Goal: Task Accomplishment & Management: Complete application form

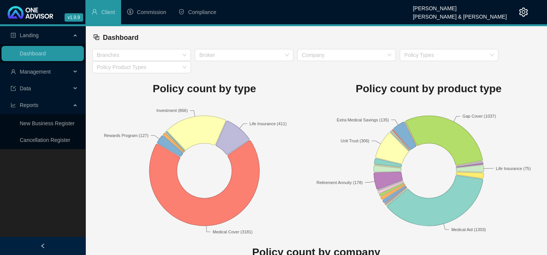
click at [17, 218] on div "Landing Dashboard Management Data Reports New Business Register Cancellation Re…" at bounding box center [42, 153] width 85 height 255
click at [33, 70] on span "Management" at bounding box center [35, 72] width 31 height 6
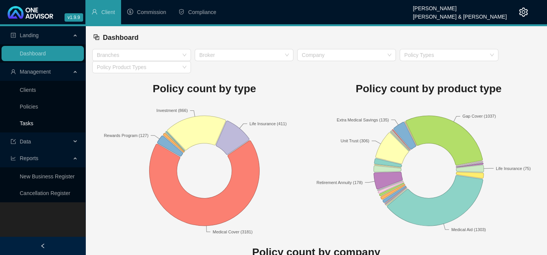
click at [25, 122] on link "Tasks" at bounding box center [27, 123] width 14 height 6
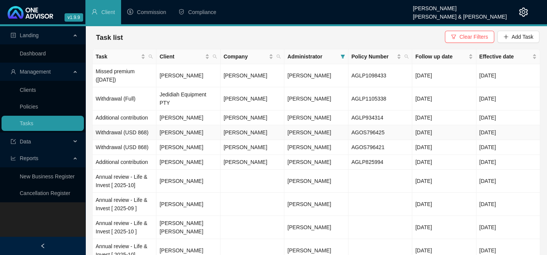
click at [198, 125] on td "[PERSON_NAME]" at bounding box center [188, 132] width 64 height 15
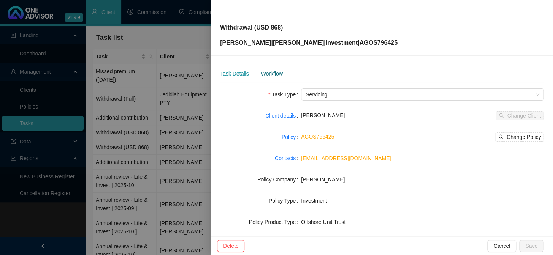
click at [261, 74] on div "Workflow" at bounding box center [272, 73] width 22 height 8
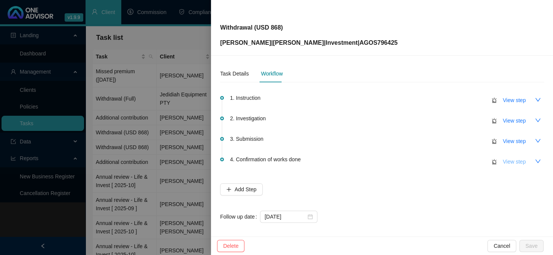
click at [515, 161] on span "View step" at bounding box center [513, 162] width 23 height 8
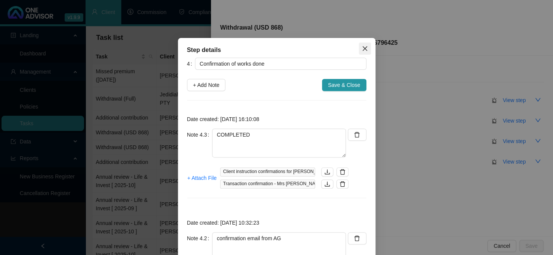
click at [362, 46] on icon "close" at bounding box center [365, 49] width 6 height 6
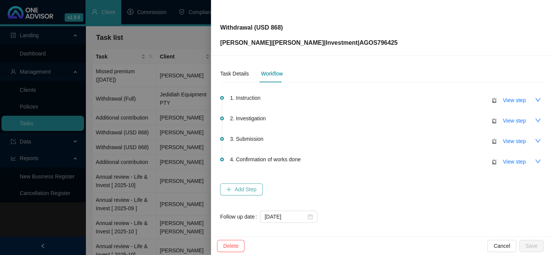
scroll to position [4, 0]
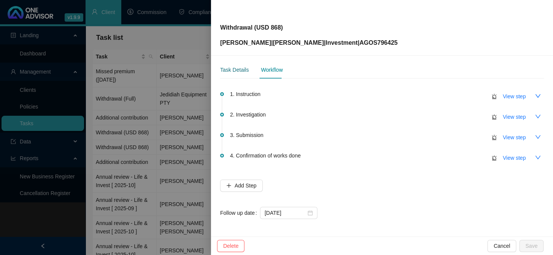
click at [242, 72] on div "Task Details" at bounding box center [234, 70] width 28 height 8
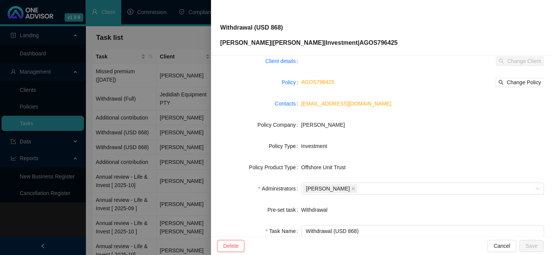
scroll to position [116, 0]
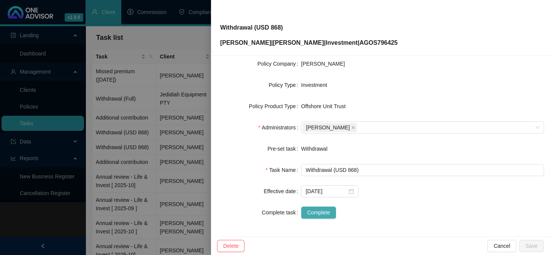
click at [321, 216] on span "Complete" at bounding box center [318, 212] width 23 height 8
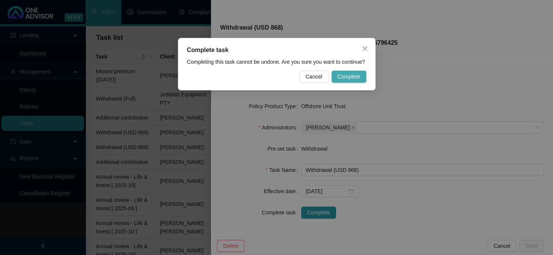
click at [357, 76] on span "Complete" at bounding box center [348, 77] width 23 height 8
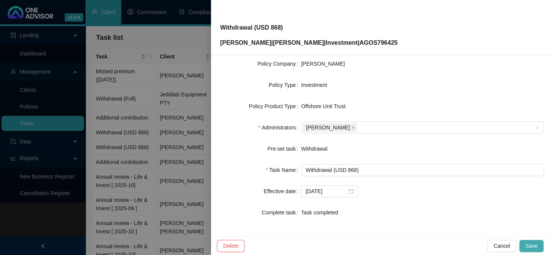
click at [526, 250] on span "Save" at bounding box center [531, 246] width 12 height 8
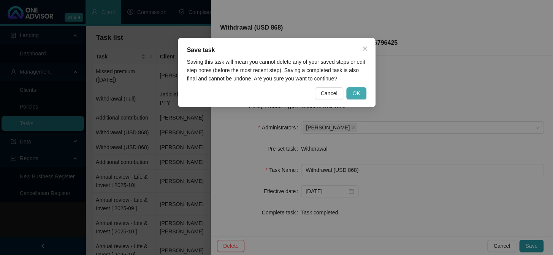
click at [359, 96] on span "OK" at bounding box center [356, 93] width 8 height 8
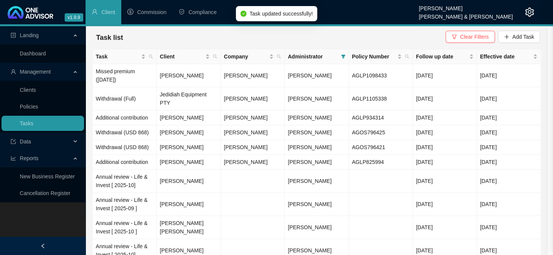
scroll to position [107, 0]
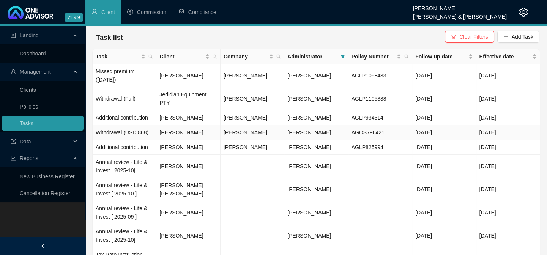
click at [203, 125] on td "[PERSON_NAME]" at bounding box center [188, 132] width 64 height 15
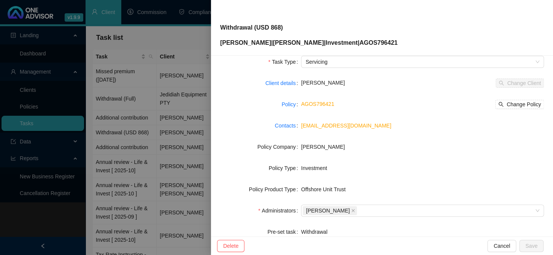
scroll to position [116, 0]
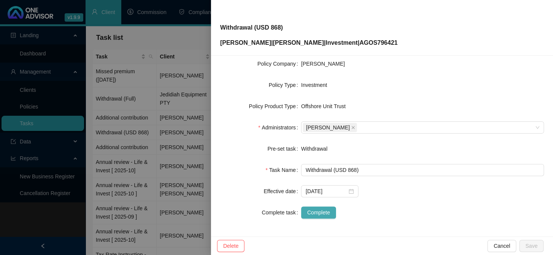
click at [315, 211] on span "Complete" at bounding box center [318, 212] width 23 height 8
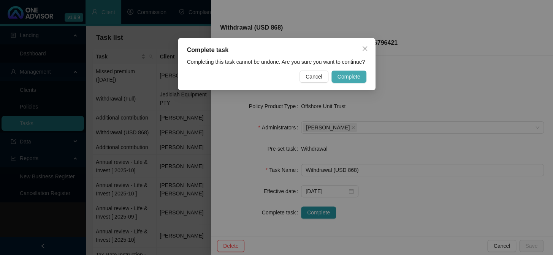
click at [339, 75] on span "Complete" at bounding box center [348, 77] width 23 height 8
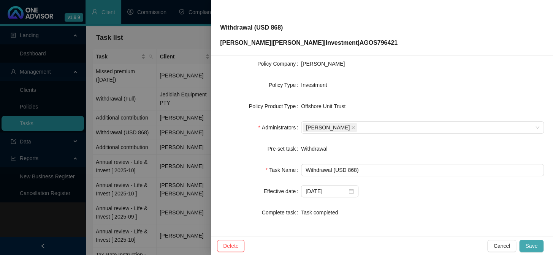
click at [530, 243] on span "Save" at bounding box center [531, 246] width 12 height 8
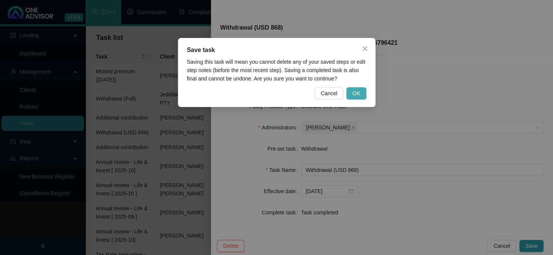
click at [357, 95] on span "OK" at bounding box center [356, 93] width 8 height 8
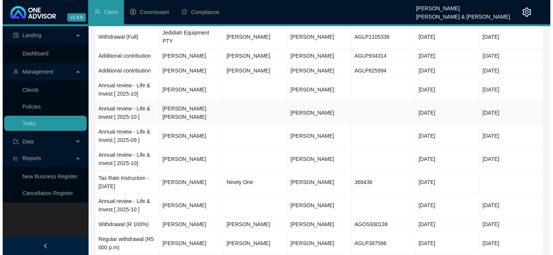
scroll to position [69, 0]
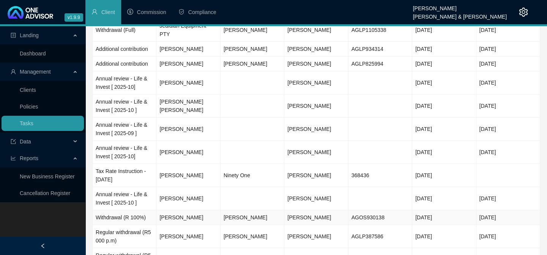
click at [183, 210] on td "[PERSON_NAME]" at bounding box center [188, 217] width 64 height 15
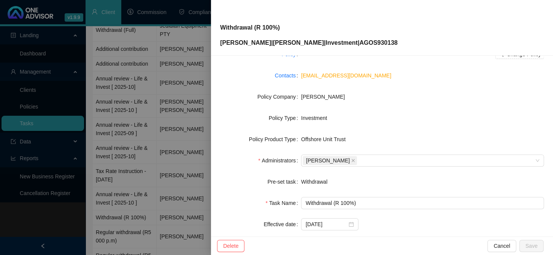
scroll to position [12, 0]
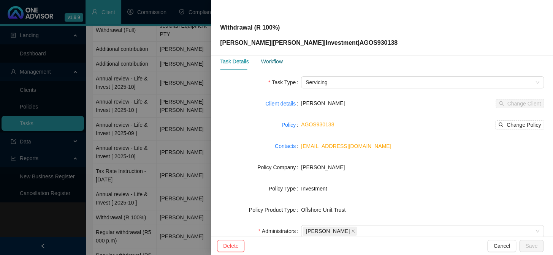
click at [272, 62] on div "Workflow" at bounding box center [272, 61] width 22 height 8
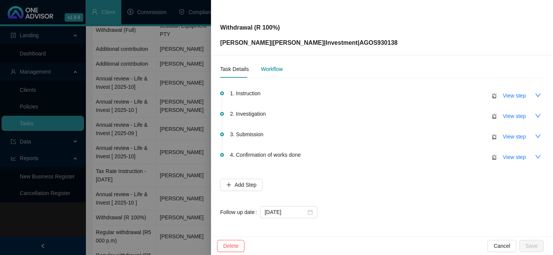
scroll to position [4, 0]
click at [503, 156] on span "View step" at bounding box center [513, 158] width 23 height 8
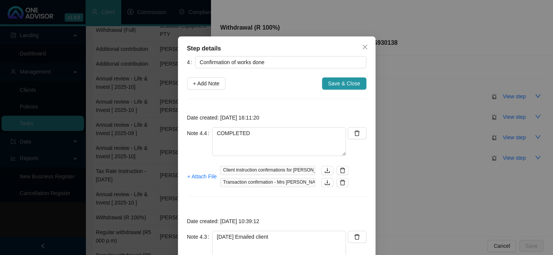
scroll to position [0, 0]
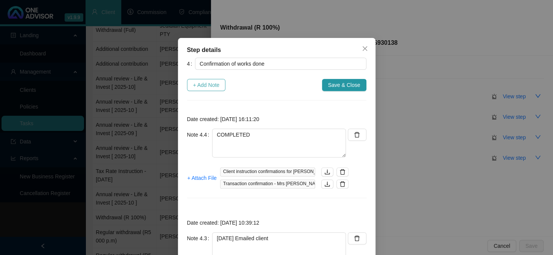
click at [201, 88] on span "+ Add Note" at bounding box center [206, 85] width 27 height 8
type textarea "COMPLETED"
type textarea "[DATE] Emailed client"
type textarea "[DATE] Confirmation from [PERSON_NAME] Transaction details Fund name Percentage…"
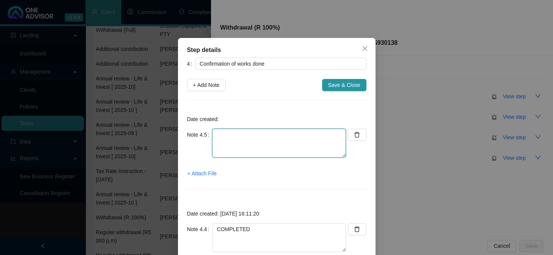
click at [228, 137] on textarea at bounding box center [279, 143] width 134 height 29
type textarea "2"
type textarea "Emailed client for confirmation of funds received"
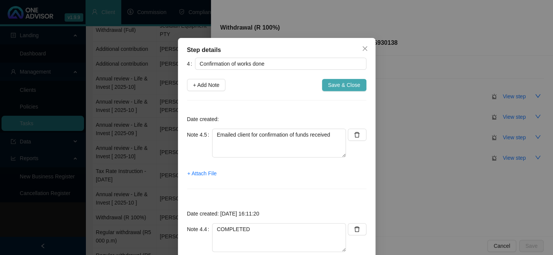
click at [333, 90] on button "Save & Close" at bounding box center [344, 85] width 44 height 12
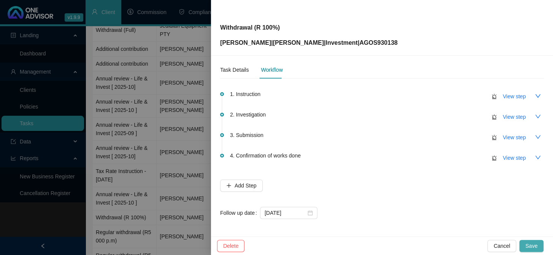
click at [537, 244] on button "Save" at bounding box center [531, 246] width 24 height 12
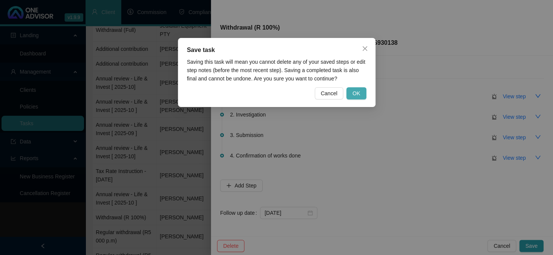
click at [356, 89] on span "OK" at bounding box center [356, 93] width 8 height 8
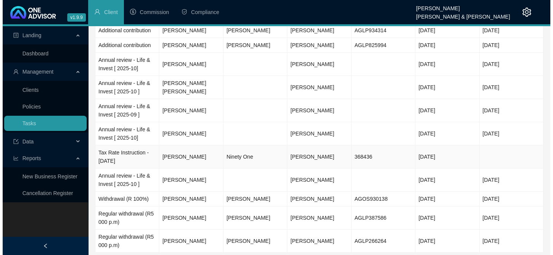
scroll to position [97, 0]
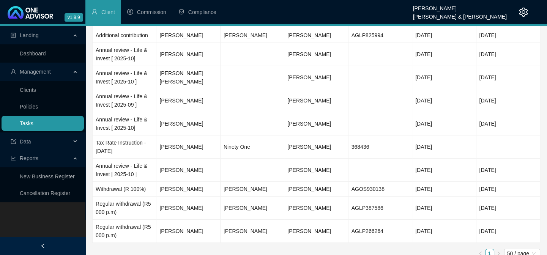
click at [33, 124] on link "Tasks" at bounding box center [27, 123] width 14 height 6
click at [198, 182] on td "[PERSON_NAME]" at bounding box center [188, 189] width 64 height 15
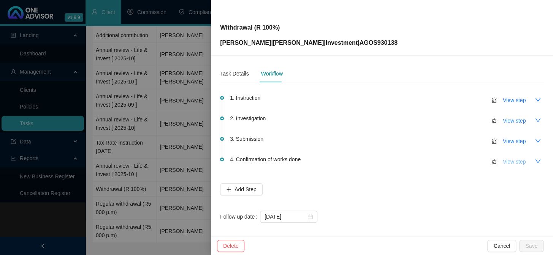
click at [505, 163] on span "View step" at bounding box center [513, 162] width 23 height 8
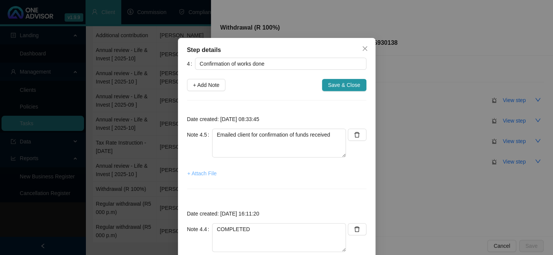
click at [207, 174] on span "+ Attach File" at bounding box center [201, 173] width 29 height 8
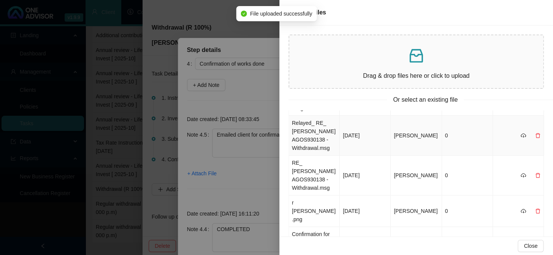
scroll to position [0, 0]
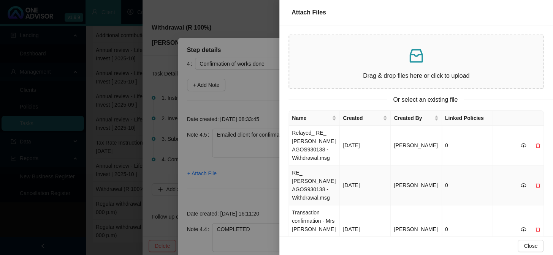
click at [309, 189] on td "RE_ [PERSON_NAME] AGOS930138 - Withdrawal.msg" at bounding box center [314, 186] width 51 height 40
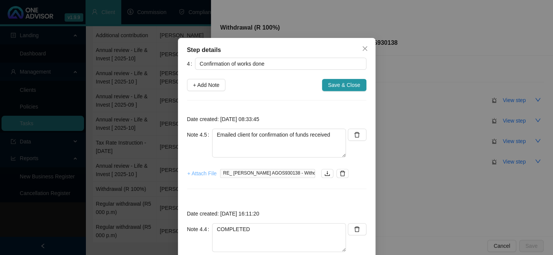
click at [197, 174] on span "+ Attach File" at bounding box center [201, 173] width 29 height 8
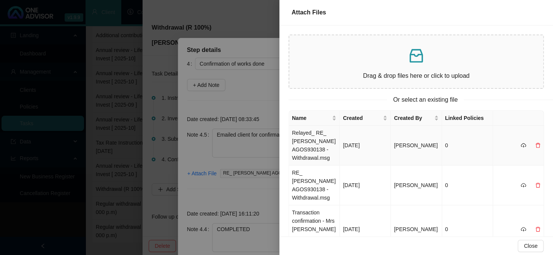
click at [297, 144] on td "Relayed_ RE_ [PERSON_NAME] AGOS930138 - Withdrawal.msg" at bounding box center [314, 146] width 51 height 40
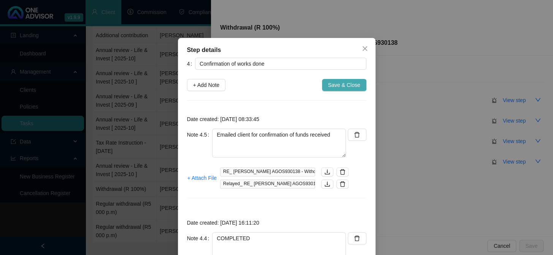
click at [339, 87] on span "Save & Close" at bounding box center [344, 85] width 32 height 8
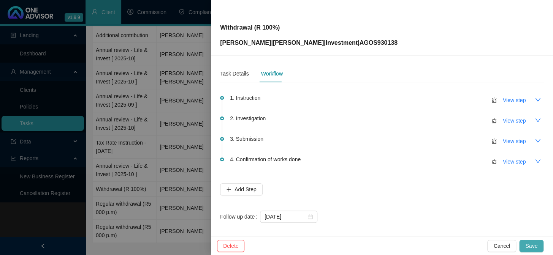
click at [527, 245] on span "Save" at bounding box center [531, 246] width 12 height 8
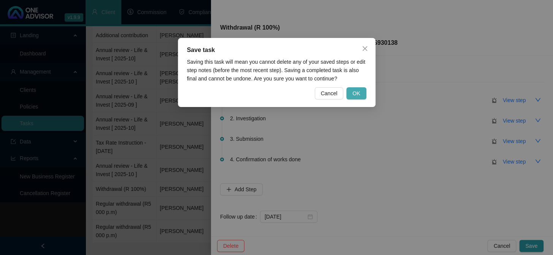
click at [357, 90] on span "OK" at bounding box center [356, 93] width 8 height 8
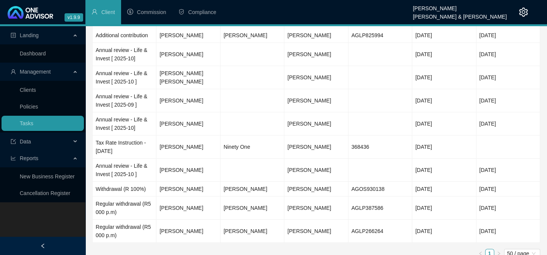
drag, startPoint x: 52, startPoint y: 224, endPoint x: 53, endPoint y: 220, distance: 4.2
click at [52, 224] on div "Landing Dashboard Management Clients Policies Tasks Data Reports New Business R…" at bounding box center [42, 153] width 85 height 255
click at [182, 159] on td "[PERSON_NAME]" at bounding box center [188, 170] width 64 height 23
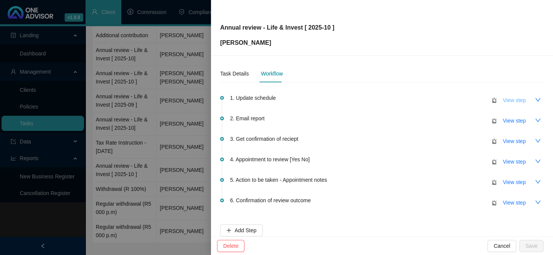
click at [513, 102] on span "View step" at bounding box center [513, 100] width 23 height 8
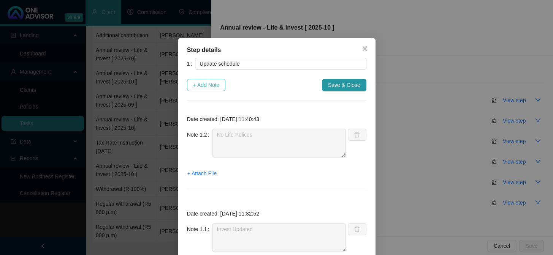
click at [210, 86] on span "+ Add Note" at bounding box center [206, 85] width 27 height 8
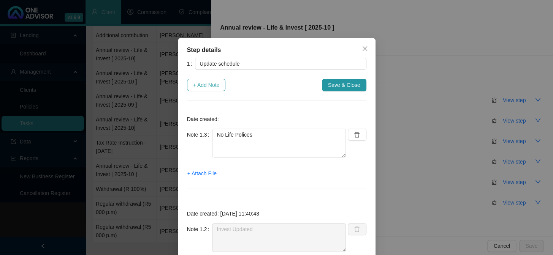
type textarea "No Life Polices"
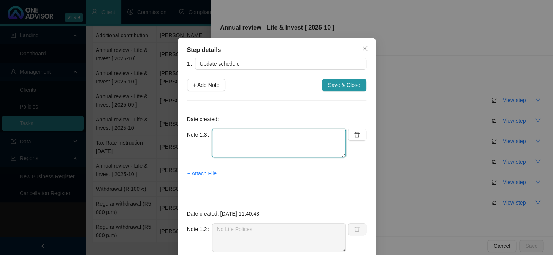
click at [219, 137] on textarea at bounding box center [279, 143] width 134 height 29
type textarea "Medical done"
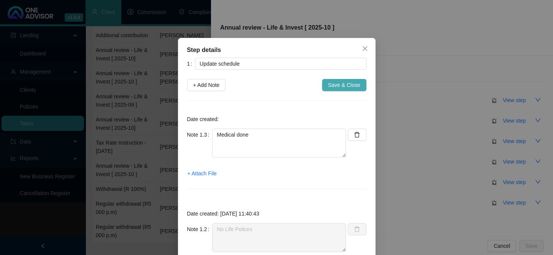
click at [336, 83] on span "Save & Close" at bounding box center [344, 85] width 32 height 8
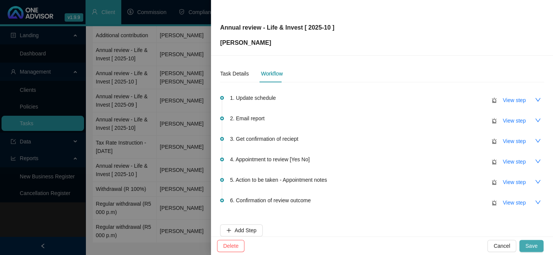
click at [538, 245] on button "Save" at bounding box center [531, 246] width 24 height 12
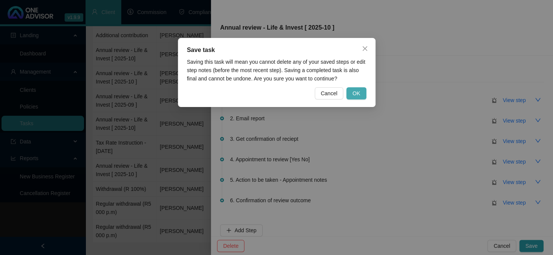
click at [358, 91] on span "OK" at bounding box center [356, 93] width 8 height 8
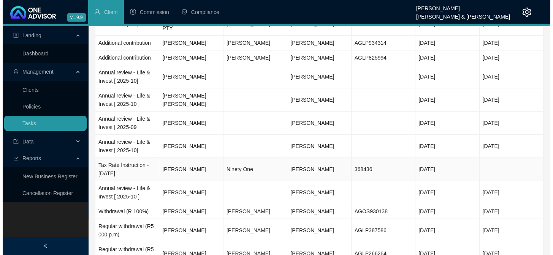
scroll to position [63, 0]
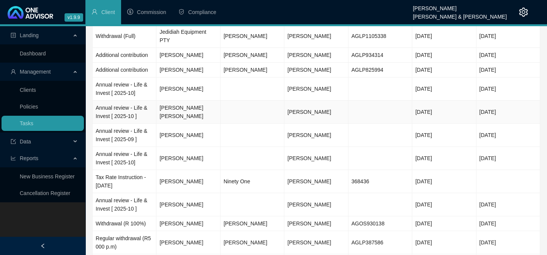
click at [118, 101] on td "Annual review - Life & Invest [ 2025-10 ]" at bounding box center [125, 112] width 64 height 23
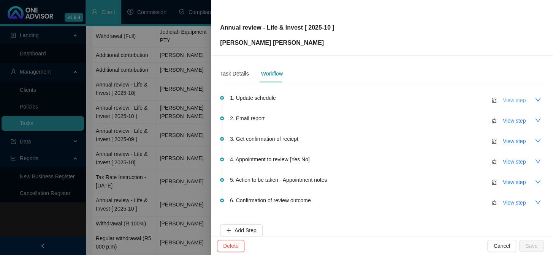
click at [502, 102] on span "View step" at bounding box center [513, 100] width 23 height 8
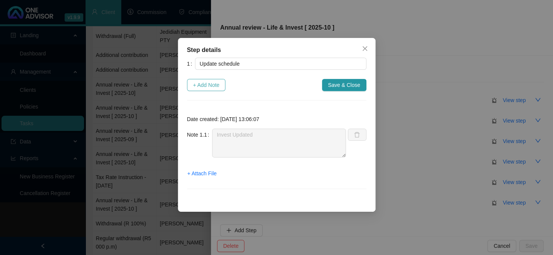
click at [213, 87] on span "+ Add Note" at bounding box center [206, 85] width 27 height 8
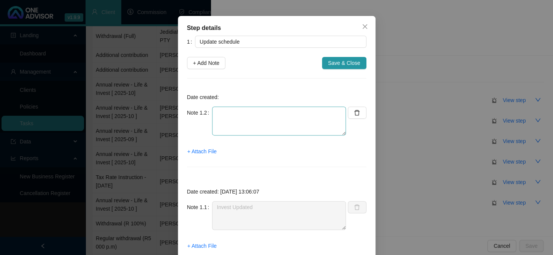
scroll to position [34, 0]
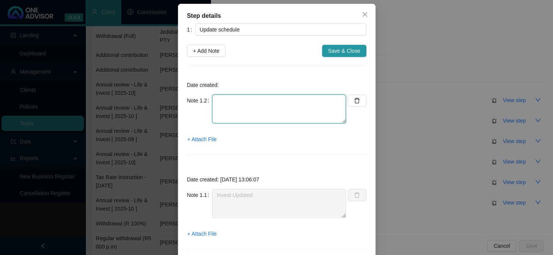
click at [239, 110] on textarea at bounding box center [279, 109] width 134 height 29
type textarea "Medical - No Gap option for Zestlife No Vitality option"
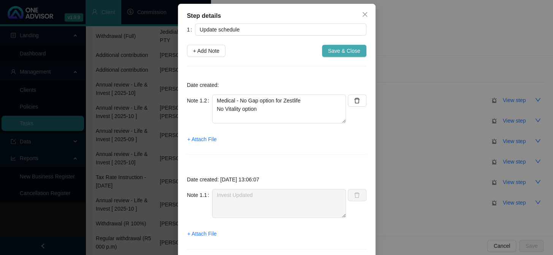
click at [346, 50] on span "Save & Close" at bounding box center [344, 51] width 32 height 8
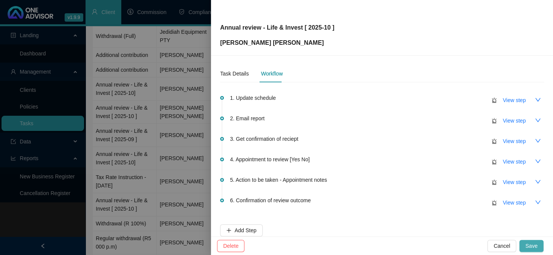
click at [535, 246] on span "Save" at bounding box center [531, 246] width 12 height 8
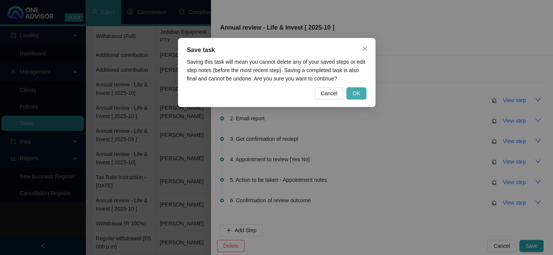
click at [355, 91] on span "OK" at bounding box center [356, 93] width 8 height 8
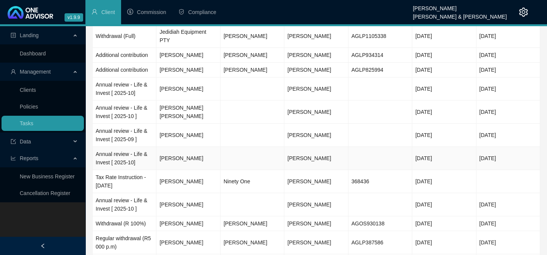
click at [124, 147] on td "Annual review - Life & Invest [ 2025-10]" at bounding box center [125, 158] width 64 height 23
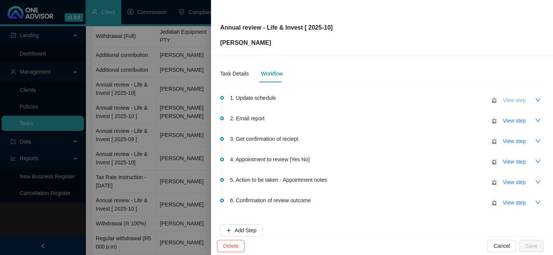
click at [511, 99] on span "View step" at bounding box center [513, 100] width 23 height 8
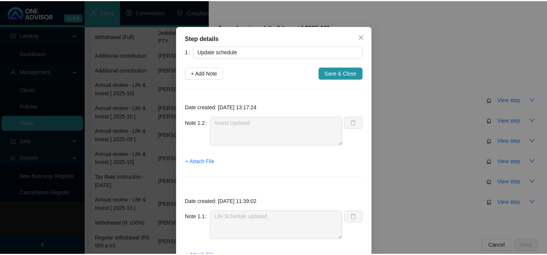
scroll to position [0, 0]
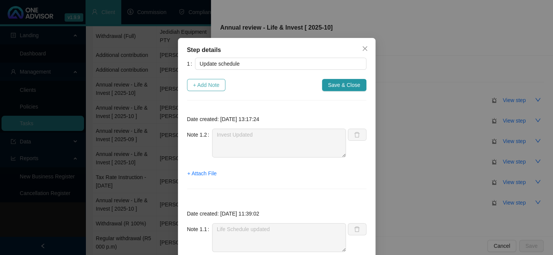
click at [200, 89] on button "+ Add Note" at bounding box center [206, 85] width 39 height 12
type textarea "Invest Updated"
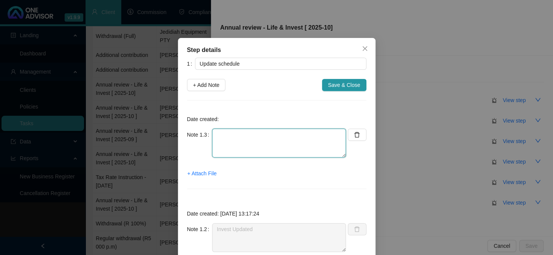
click at [237, 136] on textarea at bounding box center [279, 143] width 134 height 29
type textarea "no options for Vitality"
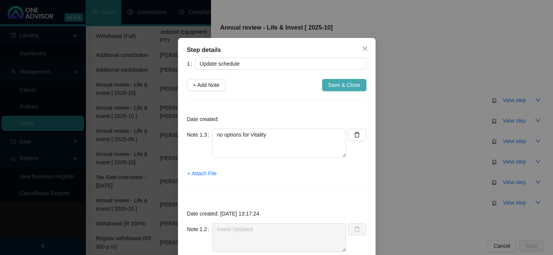
click at [342, 86] on span "Save & Close" at bounding box center [344, 85] width 32 height 8
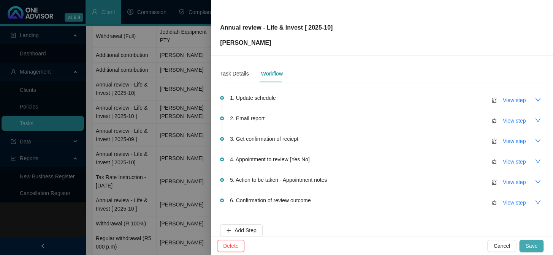
click at [536, 243] on span "Save" at bounding box center [531, 246] width 12 height 8
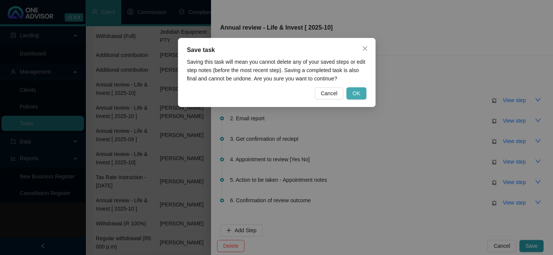
click at [355, 95] on span "OK" at bounding box center [356, 93] width 8 height 8
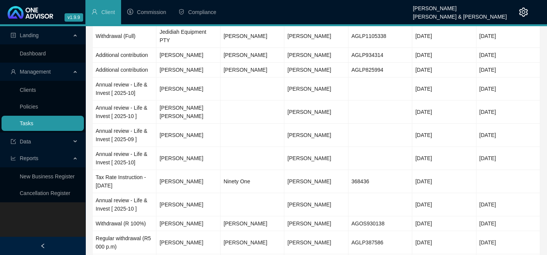
click at [30, 124] on link "Tasks" at bounding box center [27, 123] width 14 height 6
click at [126, 77] on td "Annual review - Life & Invest [ 2025-10]" at bounding box center [125, 88] width 64 height 23
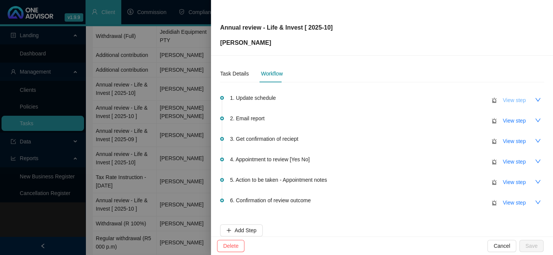
click at [502, 99] on span "View step" at bounding box center [513, 100] width 23 height 8
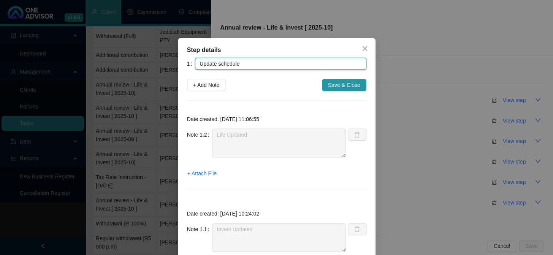
click at [219, 62] on input "Update schedule" at bounding box center [280, 64] width 171 height 12
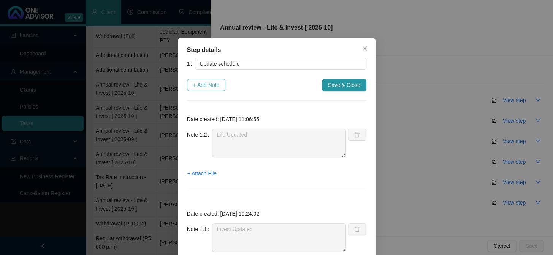
click at [202, 89] on button "+ Add Note" at bounding box center [206, 85] width 39 height 12
type textarea "Life Updated"
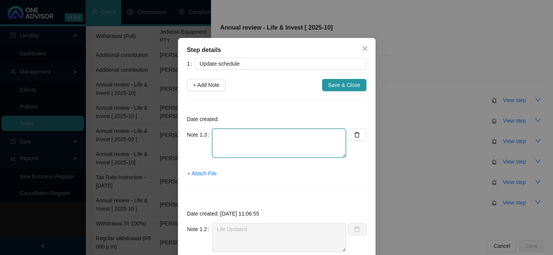
click at [245, 146] on textarea at bounding box center [279, 143] width 134 height 29
type textarea "N"
type textarea "Medical - No Medihelp Options No Stratum Gap"
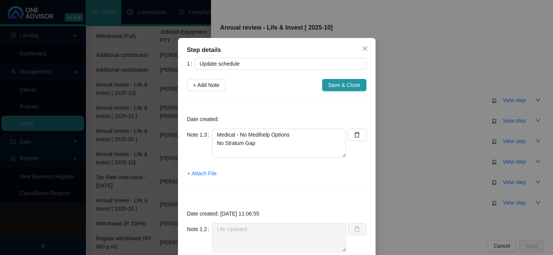
click at [349, 86] on span "Save & Close" at bounding box center [344, 85] width 32 height 8
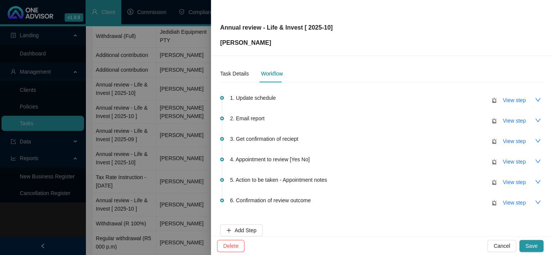
click at [535, 252] on div "Delete Cancel Save" at bounding box center [382, 246] width 342 height 19
click at [535, 250] on button "Save" at bounding box center [531, 246] width 24 height 12
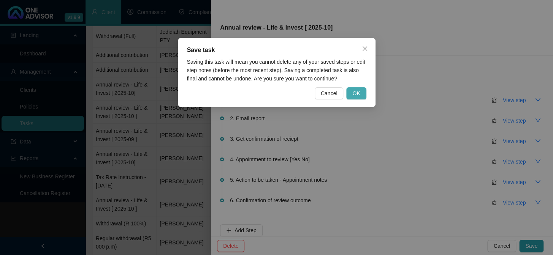
click at [360, 89] on button "OK" at bounding box center [356, 93] width 20 height 12
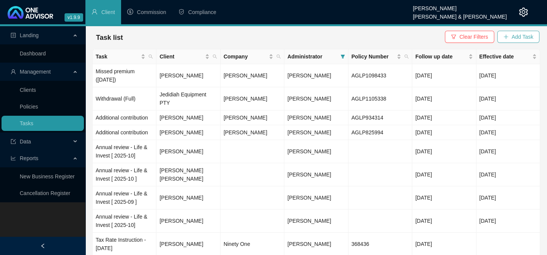
click at [508, 35] on icon "plus" at bounding box center [506, 36] width 5 height 5
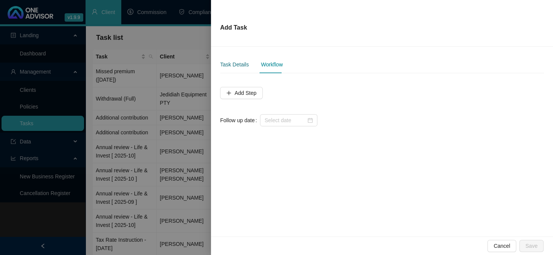
click at [232, 65] on div "Task Details" at bounding box center [234, 64] width 28 height 8
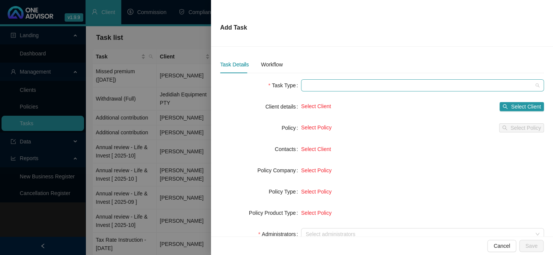
click at [331, 88] on span at bounding box center [422, 85] width 234 height 11
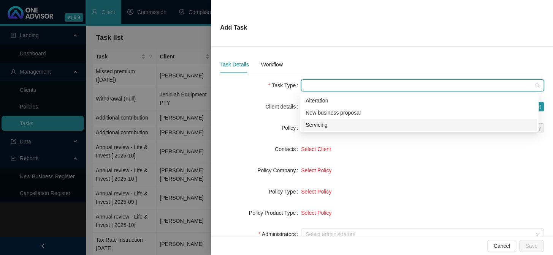
click at [313, 122] on div "Servicing" at bounding box center [418, 125] width 227 height 8
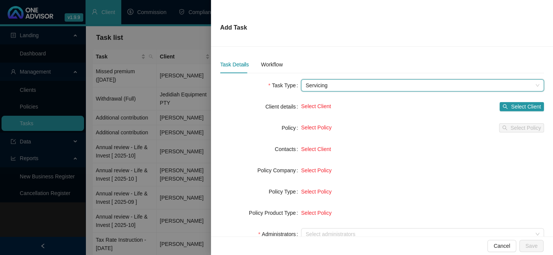
scroll to position [34, 0]
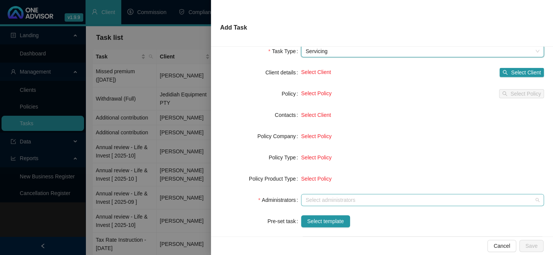
click at [303, 197] on div at bounding box center [304, 200] width 5 height 6
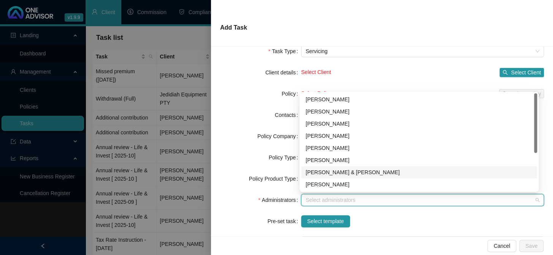
scroll to position [61, 0]
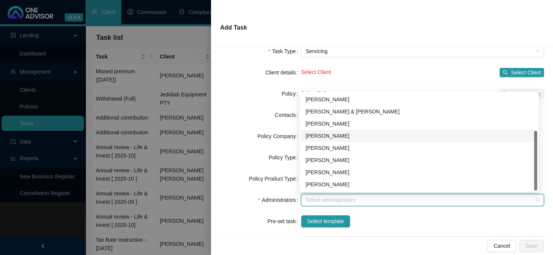
click at [323, 139] on div "[PERSON_NAME]" at bounding box center [418, 136] width 227 height 8
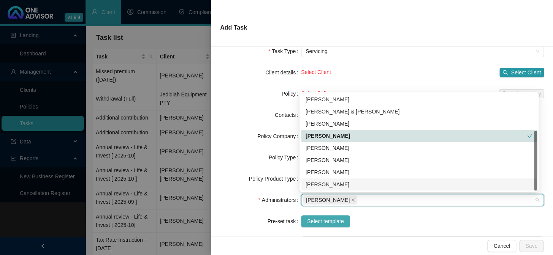
click at [322, 220] on span "Select template" at bounding box center [325, 221] width 37 height 8
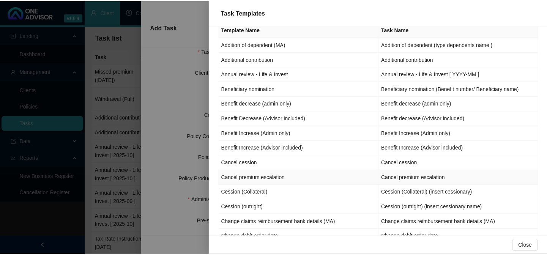
scroll to position [0, 0]
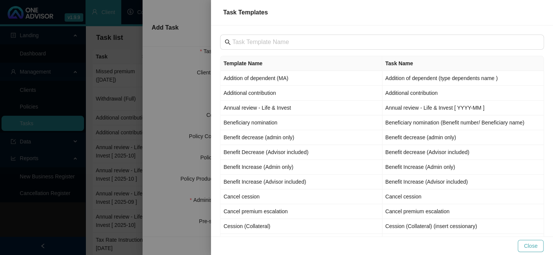
click at [524, 243] on button "Close" at bounding box center [530, 246] width 26 height 12
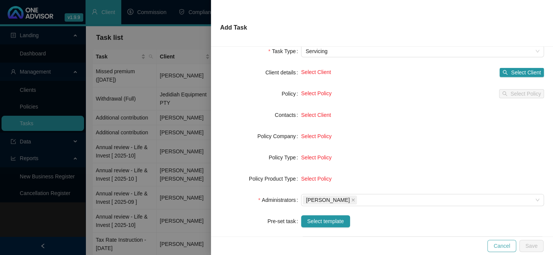
click at [502, 244] on span "Cancel" at bounding box center [501, 246] width 17 height 8
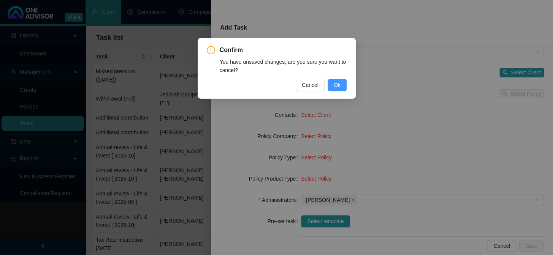
click at [339, 90] on button "Ok" at bounding box center [336, 85] width 19 height 12
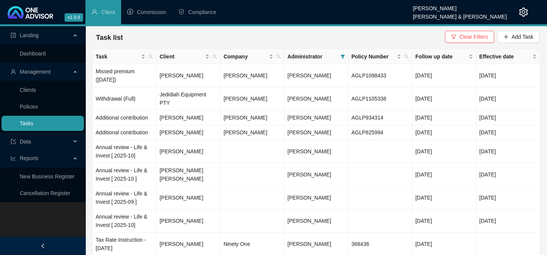
click at [22, 120] on link "Tasks" at bounding box center [27, 123] width 14 height 6
click at [521, 39] on span "Add Task" at bounding box center [523, 37] width 22 height 8
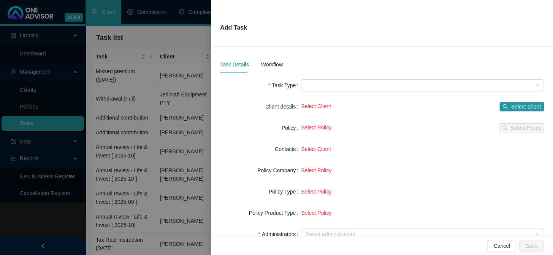
click at [317, 76] on div "Task Details Workflow Task Type Client details Select Client Select Client Poli…" at bounding box center [382, 195] width 324 height 279
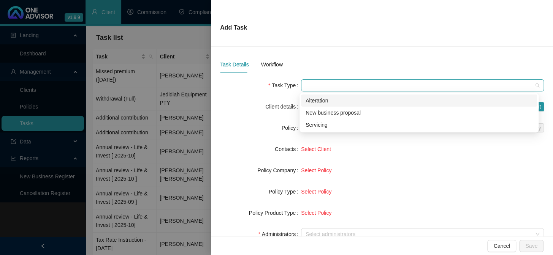
click at [317, 82] on span at bounding box center [422, 85] width 234 height 11
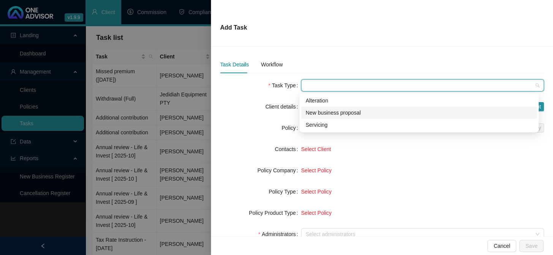
click at [322, 110] on div "New business proposal" at bounding box center [418, 113] width 227 height 8
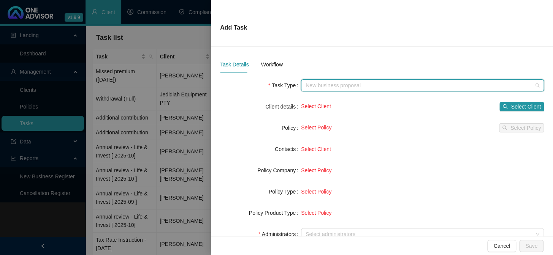
click at [372, 87] on span "New business proposal" at bounding box center [422, 85] width 234 height 11
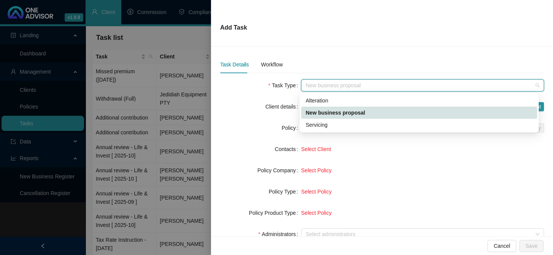
click at [350, 109] on div "New business proposal" at bounding box center [418, 113] width 227 height 8
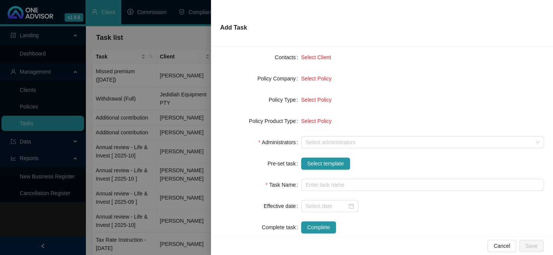
scroll to position [103, 0]
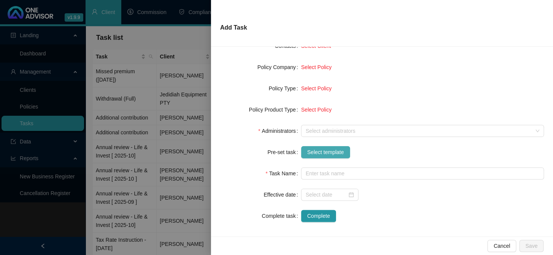
click at [326, 156] on span "Select template" at bounding box center [325, 152] width 37 height 8
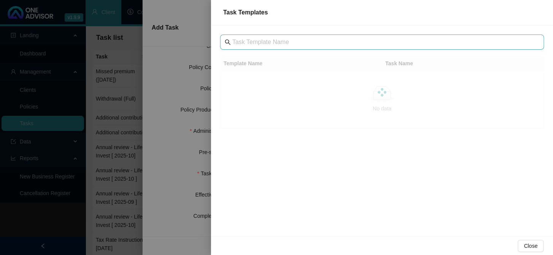
click at [259, 49] on span at bounding box center [382, 42] width 324 height 15
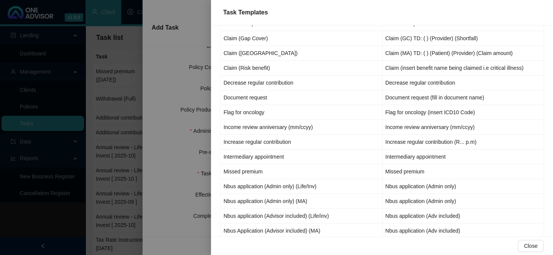
scroll to position [311, 0]
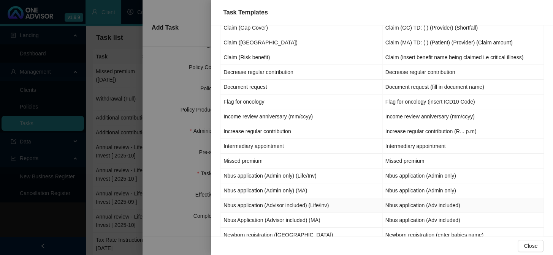
click at [404, 205] on td "Nbus application (Adv included)" at bounding box center [463, 205] width 162 height 15
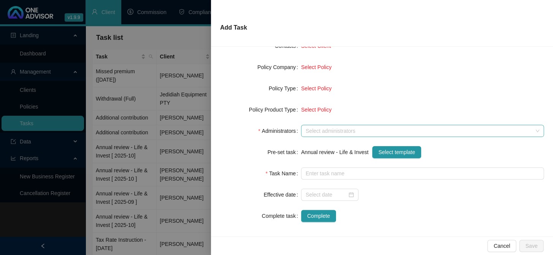
click at [330, 130] on div at bounding box center [418, 131] width 232 height 6
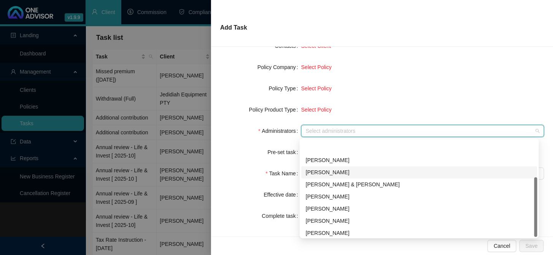
scroll to position [61, 0]
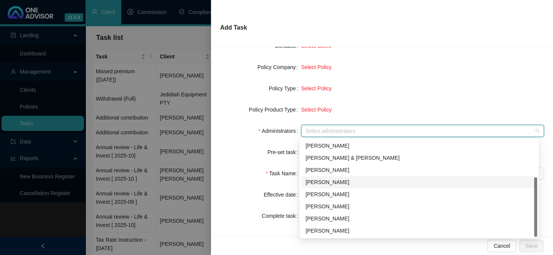
click at [328, 183] on div "[PERSON_NAME]" at bounding box center [418, 182] width 227 height 8
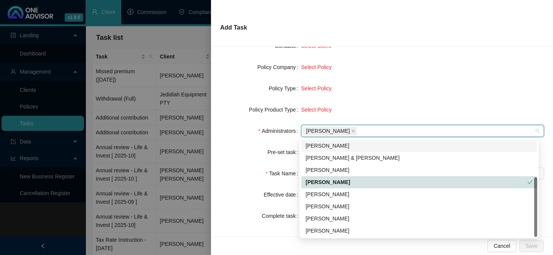
click at [401, 73] on form "Task Type New business proposal Client details Select Client Select Client Poli…" at bounding box center [382, 99] width 324 height 246
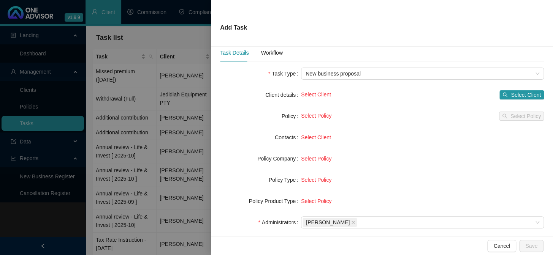
scroll to position [0, 0]
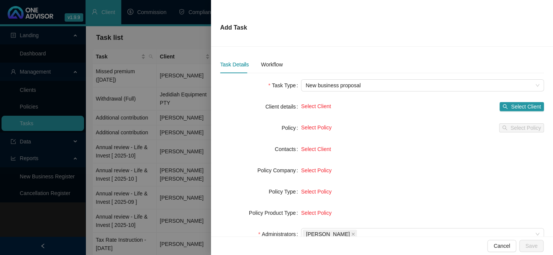
type input "Nbus application (Adv included)"
click at [523, 105] on span "Select Client" at bounding box center [525, 107] width 30 height 8
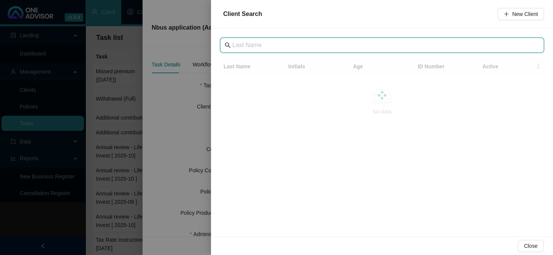
click at [275, 48] on input "text" at bounding box center [382, 45] width 301 height 9
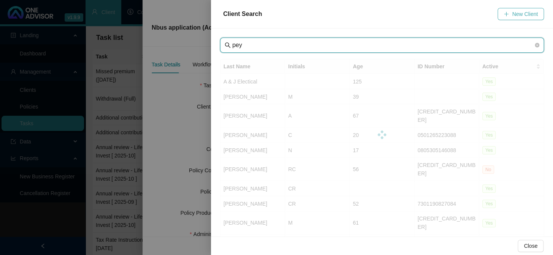
type input "pey"
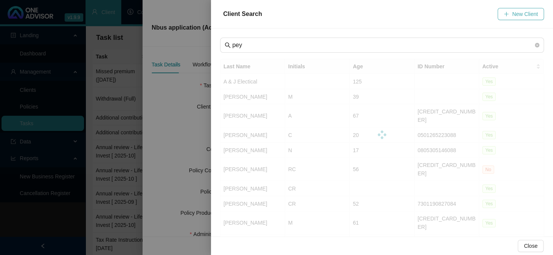
click at [513, 13] on span "New Client" at bounding box center [525, 14] width 26 height 8
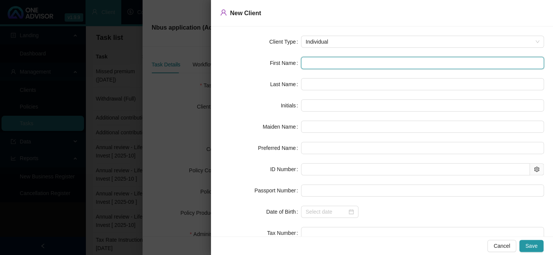
click at [309, 62] on input "text" at bounding box center [422, 63] width 243 height 12
type input "T"
type input "Th"
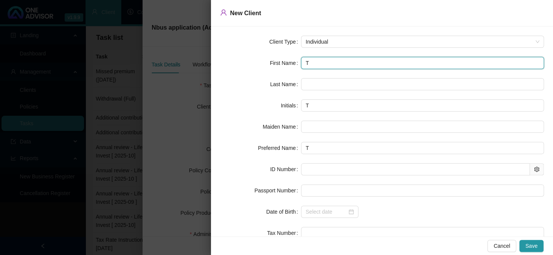
type input "Th"
type input "The"
type input "Theo"
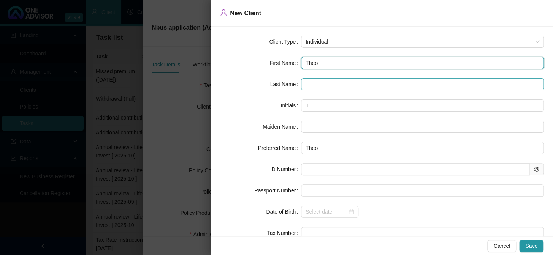
type input "Theo"
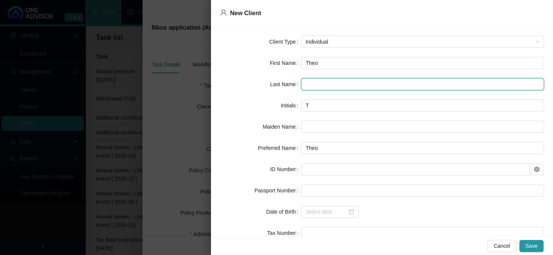
click at [312, 88] on input "text" at bounding box center [422, 84] width 243 height 12
drag, startPoint x: 311, startPoint y: 82, endPoint x: 311, endPoint y: 87, distance: 4.6
click at [311, 85] on input "Petyios" at bounding box center [422, 84] width 243 height 12
type input "Peyios"
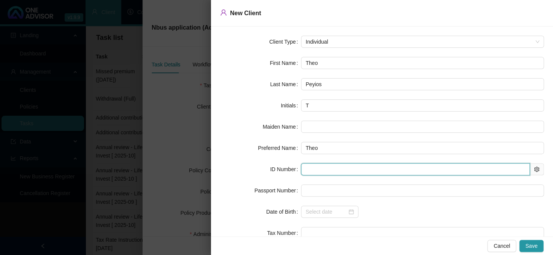
click at [330, 168] on input "text" at bounding box center [415, 169] width 229 height 12
click at [326, 168] on input "text" at bounding box center [415, 169] width 229 height 12
type input "801008"
type input "[DATE]"
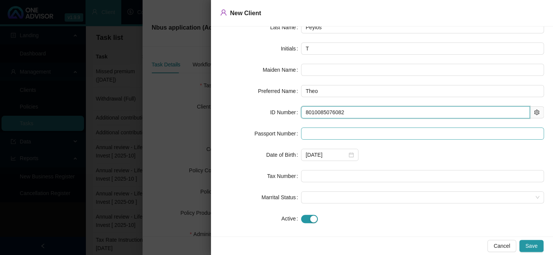
scroll to position [63, 0]
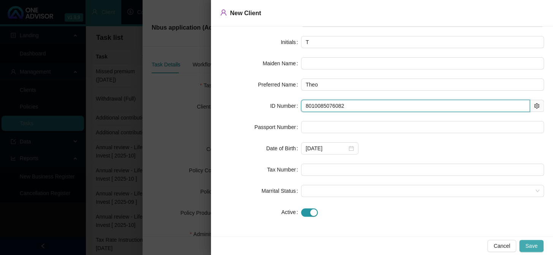
type input "8010085076082"
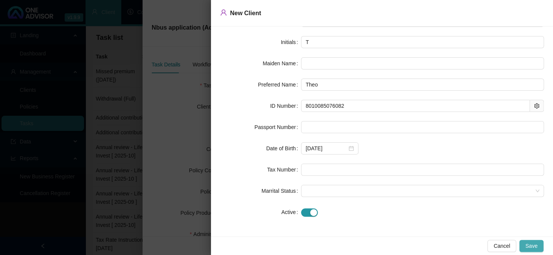
click at [531, 246] on span "Save" at bounding box center [531, 246] width 12 height 8
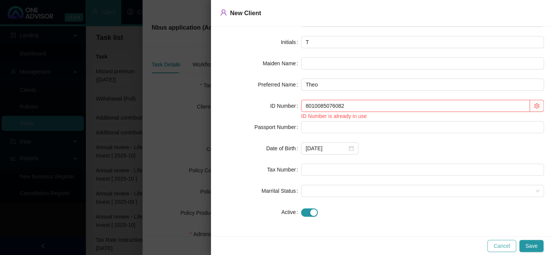
click at [501, 248] on span "Cancel" at bounding box center [501, 246] width 17 height 8
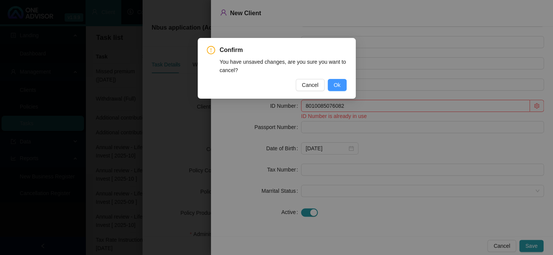
click at [337, 84] on span "Ok" at bounding box center [336, 85] width 7 height 8
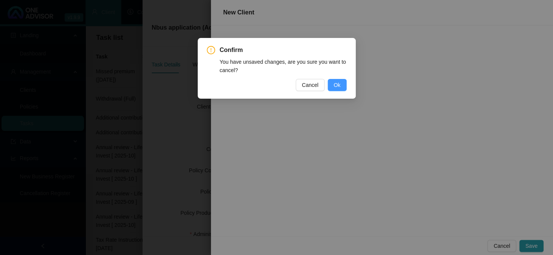
scroll to position [0, 0]
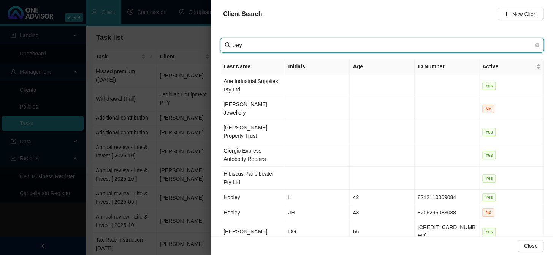
click at [254, 45] on input "pey" at bounding box center [382, 45] width 301 height 9
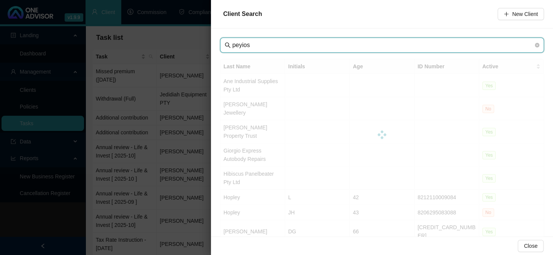
type input "peyios"
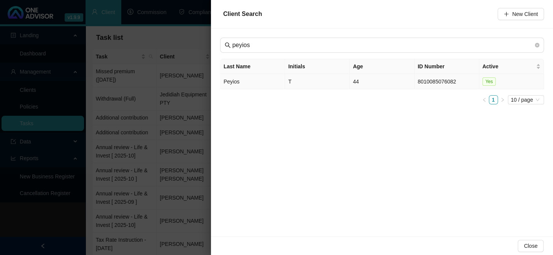
click at [228, 82] on td "Peyios" at bounding box center [252, 81] width 65 height 15
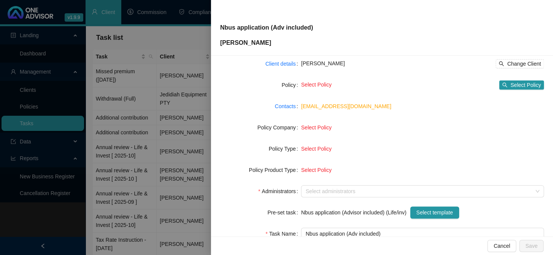
scroll to position [69, 0]
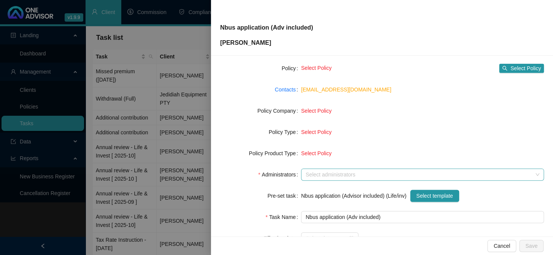
click at [333, 174] on div at bounding box center [418, 175] width 232 height 6
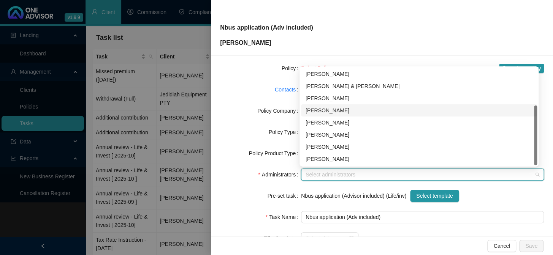
click at [341, 111] on div "[PERSON_NAME]" at bounding box center [418, 110] width 227 height 8
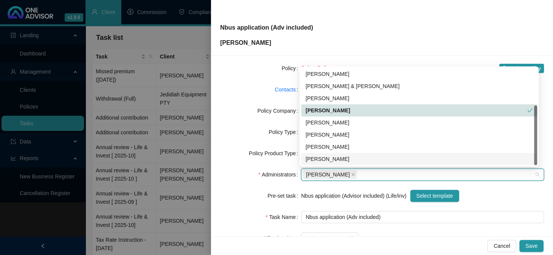
click at [493, 194] on div "Nbus application (Advisor included) (Life/inv) Select template" at bounding box center [422, 196] width 243 height 12
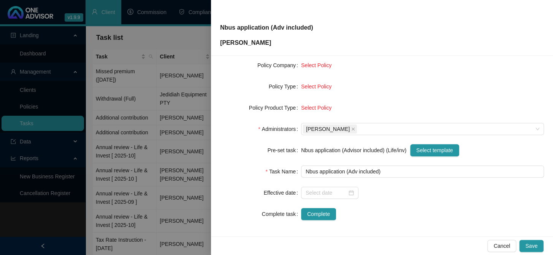
scroll to position [116, 0]
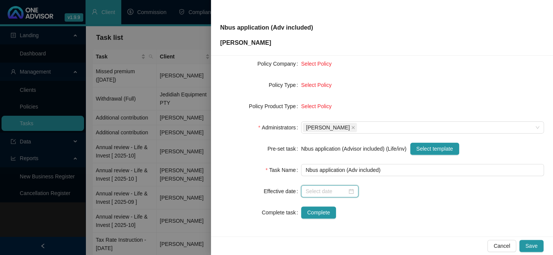
click at [329, 189] on input at bounding box center [325, 191] width 41 height 8
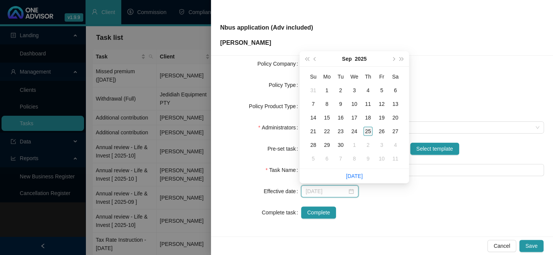
type input "[DATE]"
click at [365, 129] on div "25" at bounding box center [367, 131] width 9 height 9
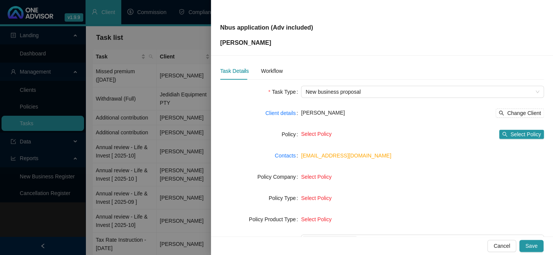
scroll to position [0, 0]
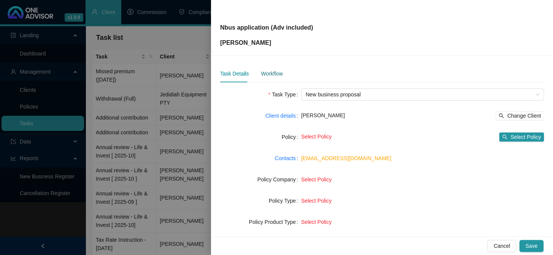
click at [270, 75] on div "Workflow" at bounding box center [272, 73] width 22 height 8
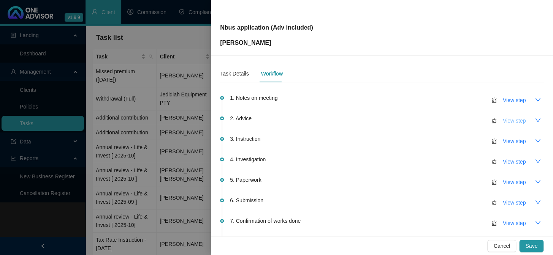
click at [511, 118] on span "View step" at bounding box center [513, 121] width 23 height 8
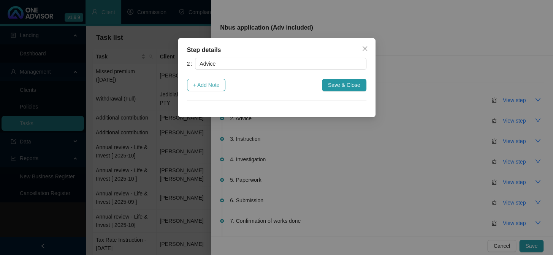
click at [210, 82] on span "+ Add Note" at bounding box center [206, 85] width 27 height 8
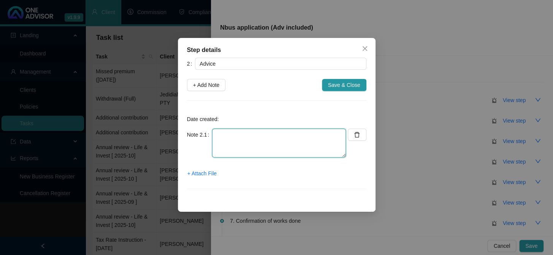
click at [226, 137] on textarea at bounding box center [279, 143] width 134 height 29
click at [211, 174] on span "+ Attach File" at bounding box center [201, 173] width 29 height 8
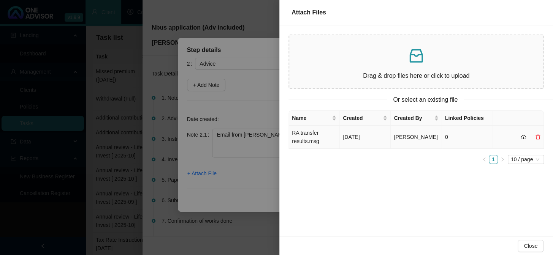
click at [302, 141] on td "RA transfer results.msg" at bounding box center [314, 137] width 51 height 23
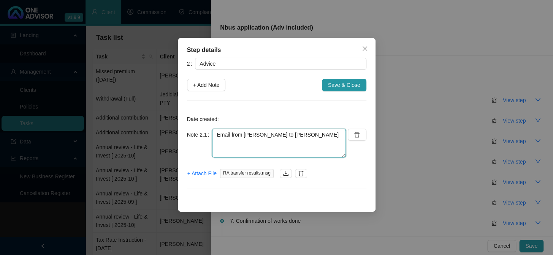
click at [280, 136] on textarea "Email from [PERSON_NAME] to [PERSON_NAME]" at bounding box center [279, 143] width 134 height 29
paste textarea "There is a lot of other maintenance issue which we need to do like reducing RA …"
drag, startPoint x: 246, startPoint y: 134, endPoint x: 247, endPoint y: 144, distance: 9.9
click at [246, 134] on textarea "Email from [PERSON_NAME] to [PERSON_NAME]: There is a lot of other maintenance …" at bounding box center [279, 143] width 134 height 29
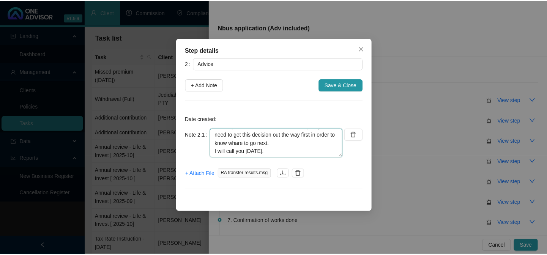
scroll to position [0, 0]
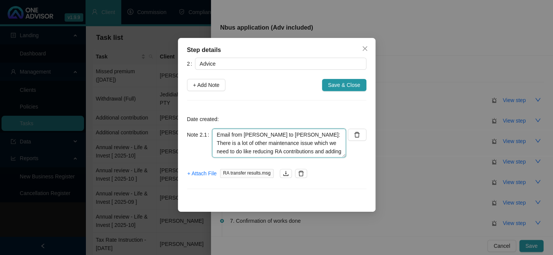
click at [284, 134] on textarea "Email from [PERSON_NAME] to [PERSON_NAME]: There is a lot of other maintenance …" at bounding box center [279, 143] width 134 height 29
type textarea "Email from [PERSON_NAME] to [PERSON_NAME]: There is a lot of other maintenance …"
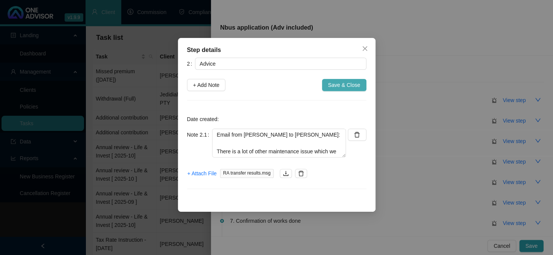
click at [343, 84] on span "Save & Close" at bounding box center [344, 85] width 32 height 8
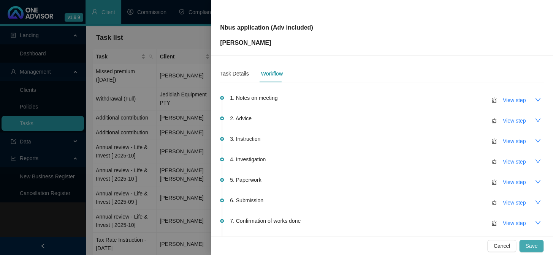
click at [530, 246] on span "Save" at bounding box center [531, 246] width 12 height 8
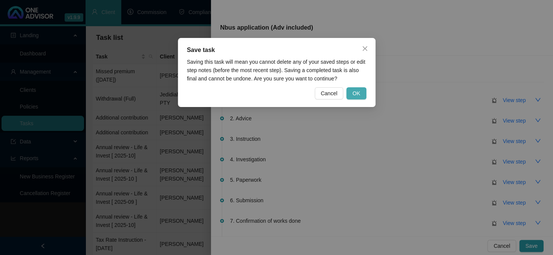
click at [357, 94] on span "OK" at bounding box center [356, 93] width 8 height 8
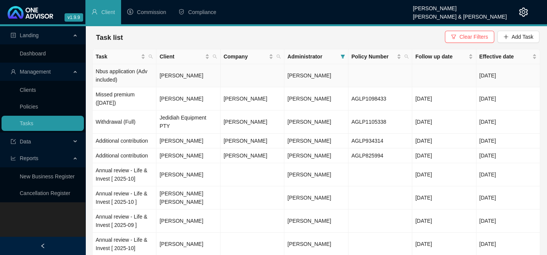
click at [107, 73] on td "Nbus application (Adv included)" at bounding box center [125, 75] width 64 height 23
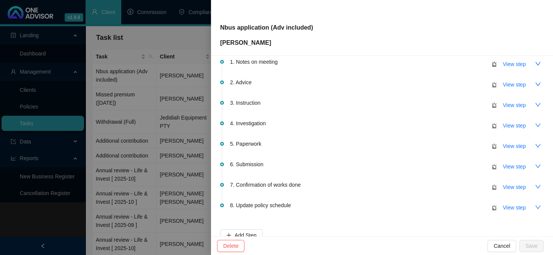
scroll to position [85, 0]
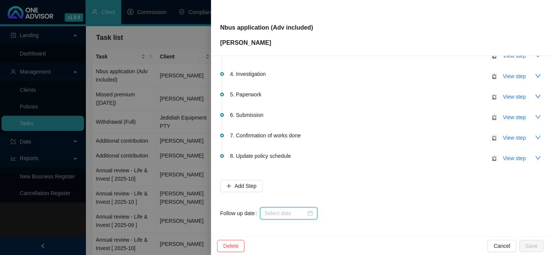
click at [271, 210] on input at bounding box center [284, 213] width 41 height 8
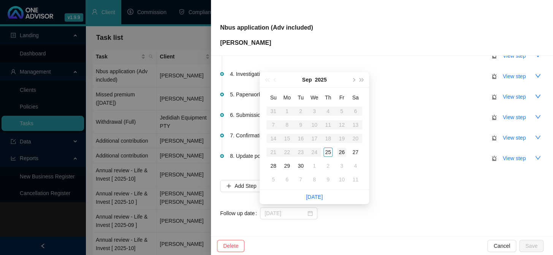
click at [341, 152] on div "26" at bounding box center [341, 152] width 9 height 9
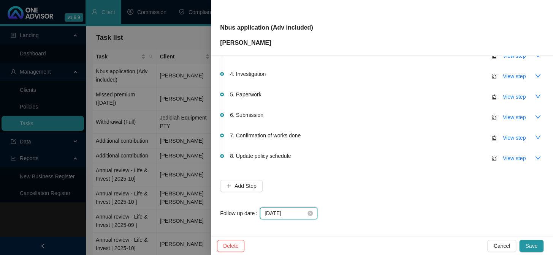
click at [294, 213] on input "[DATE]" at bounding box center [284, 213] width 41 height 8
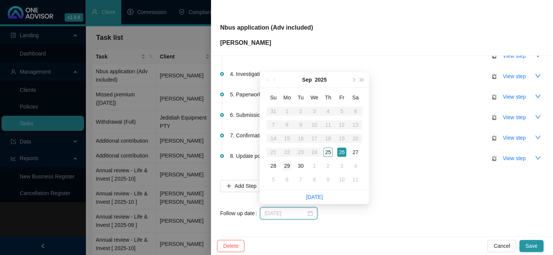
type input "[DATE]"
click at [285, 166] on div "29" at bounding box center [286, 165] width 9 height 9
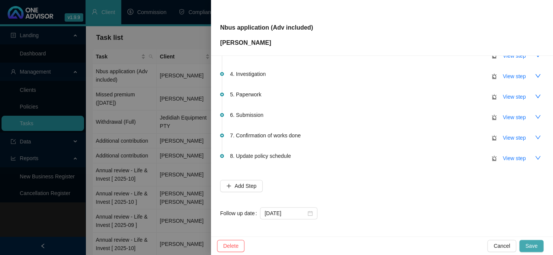
click at [535, 241] on button "Save" at bounding box center [531, 246] width 24 height 12
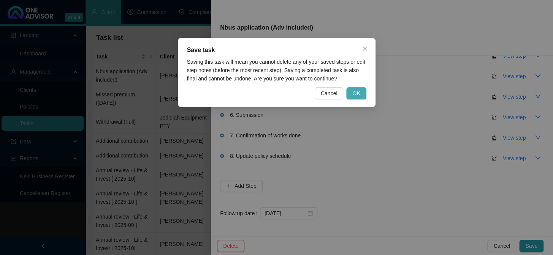
click at [359, 90] on span "OK" at bounding box center [356, 93] width 8 height 8
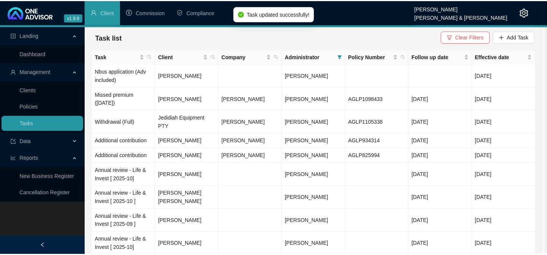
scroll to position [0, 0]
